Goal: Information Seeking & Learning: Learn about a topic

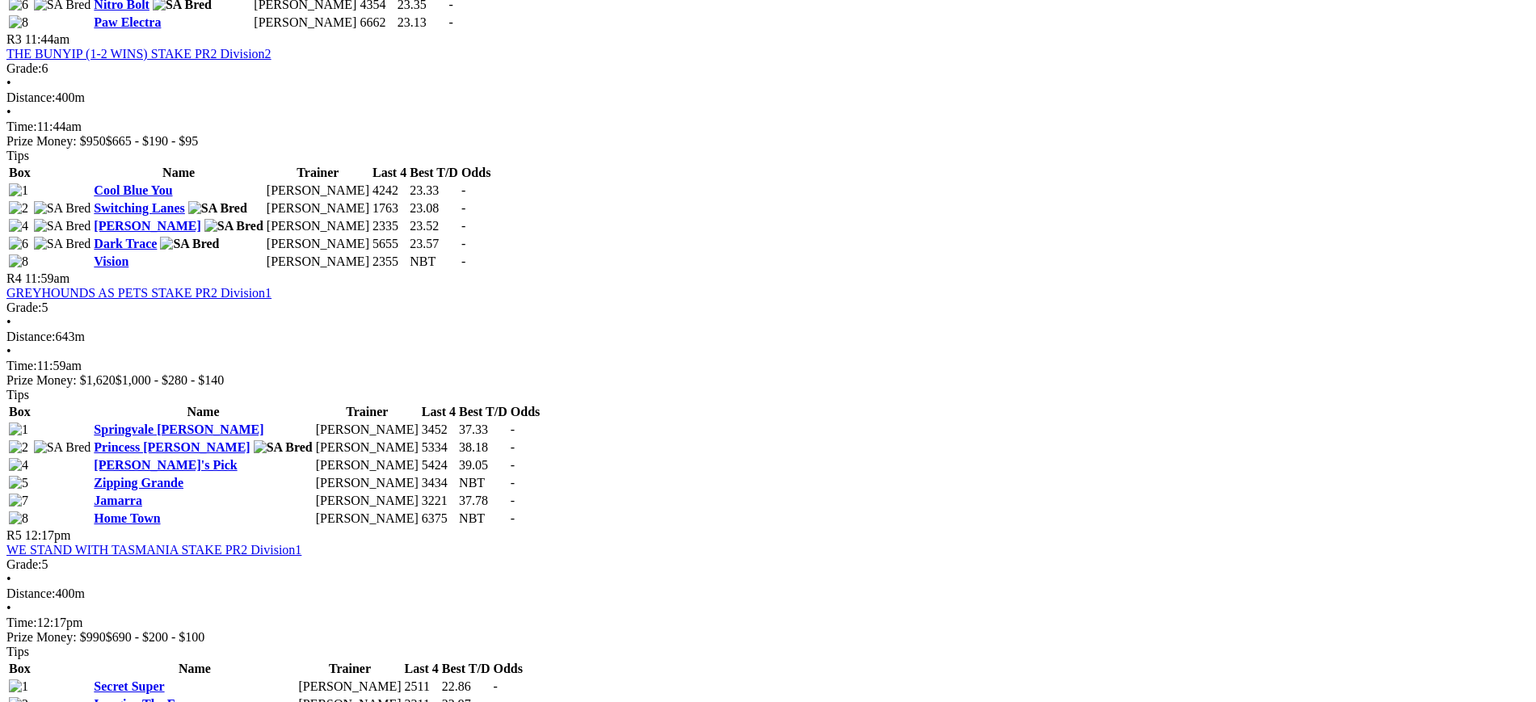
scroll to position [1270, 0]
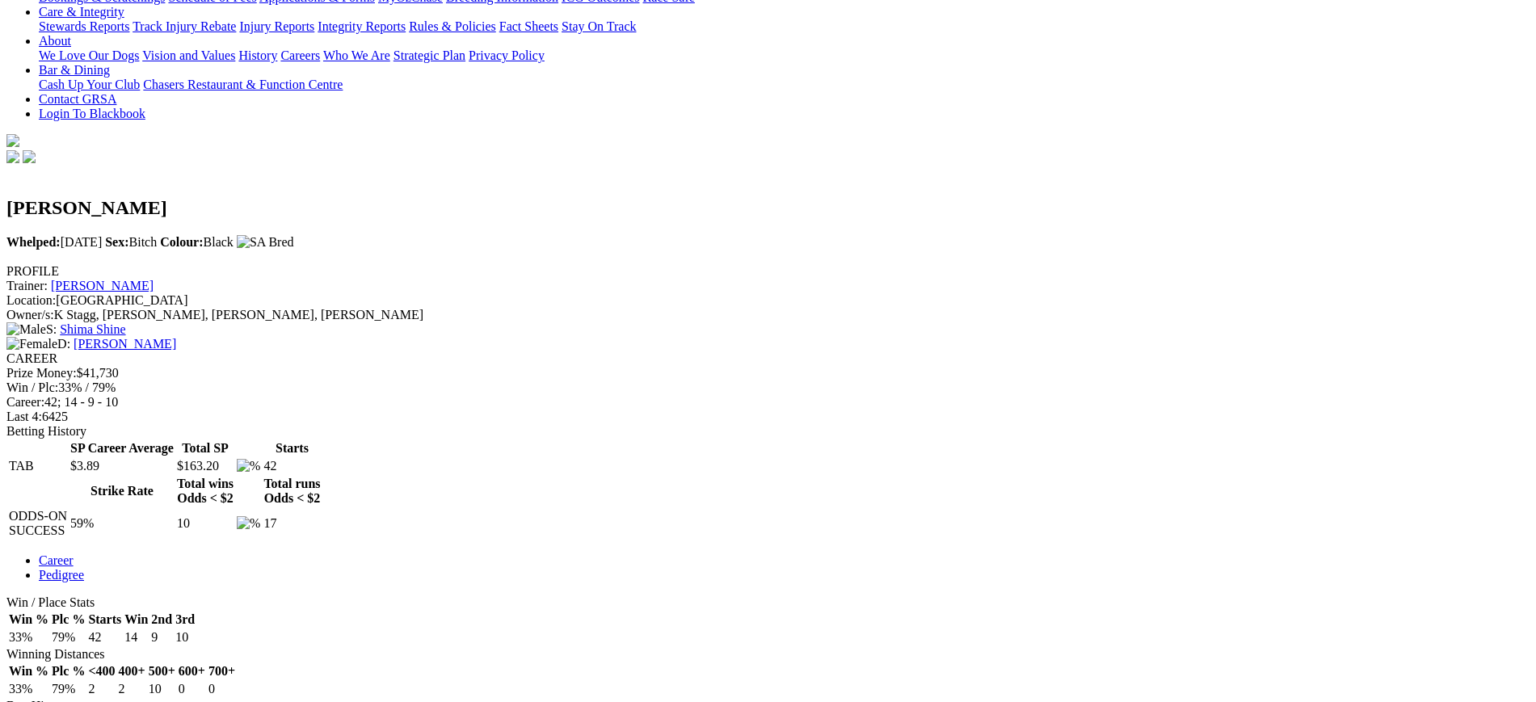
scroll to position [278, 0]
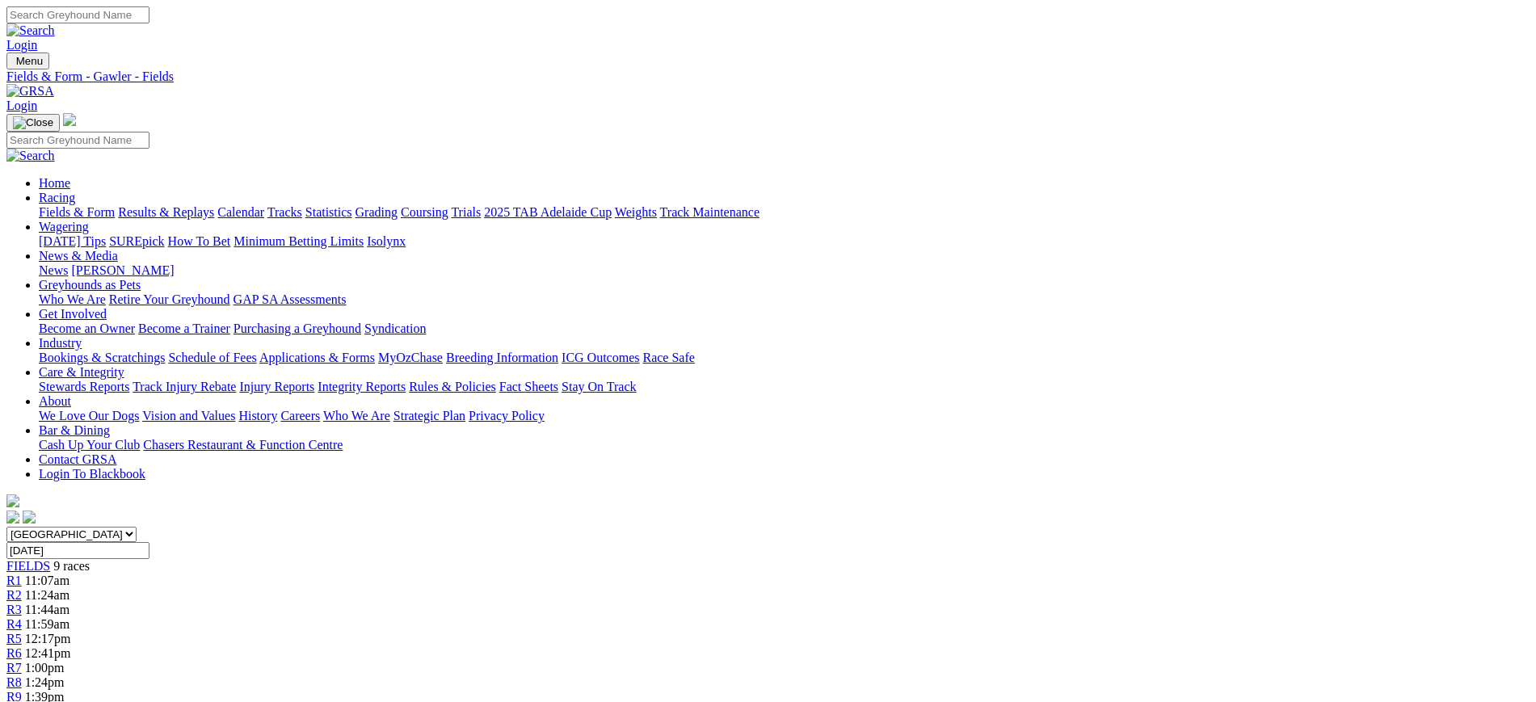
click at [68, 263] on link "News" at bounding box center [53, 270] width 29 height 14
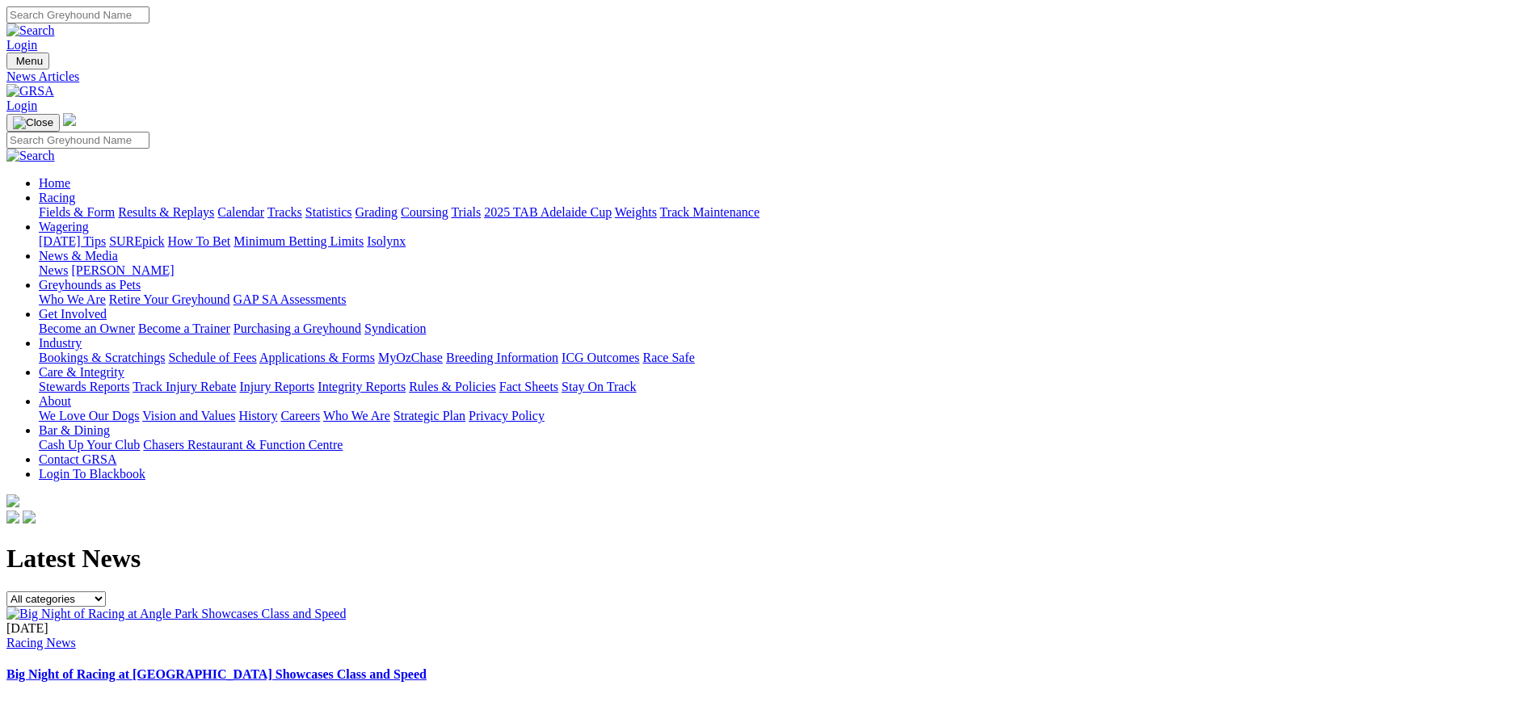
click at [174, 263] on link "[PERSON_NAME]" at bounding box center [122, 270] width 103 height 14
